Goal: Learn about a topic

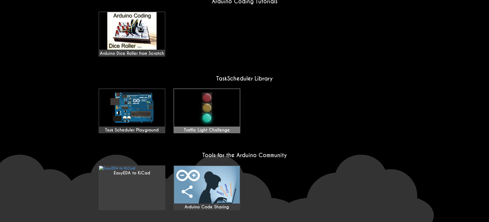
scroll to position [399, 0]
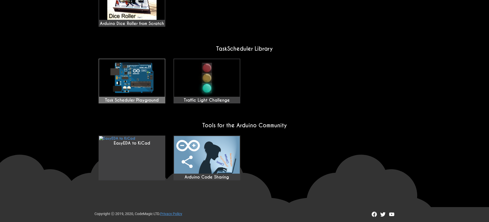
click at [131, 94] on img at bounding box center [132, 77] width 66 height 37
